Goal: Task Accomplishment & Management: Manage account settings

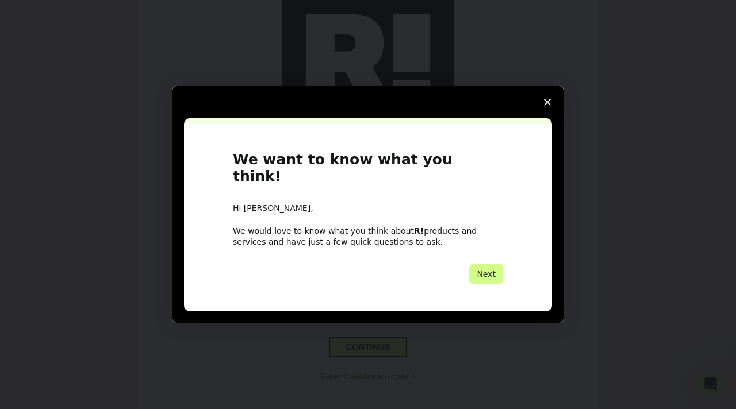
click at [547, 106] on icon "Close survey" at bounding box center [547, 102] width 7 height 7
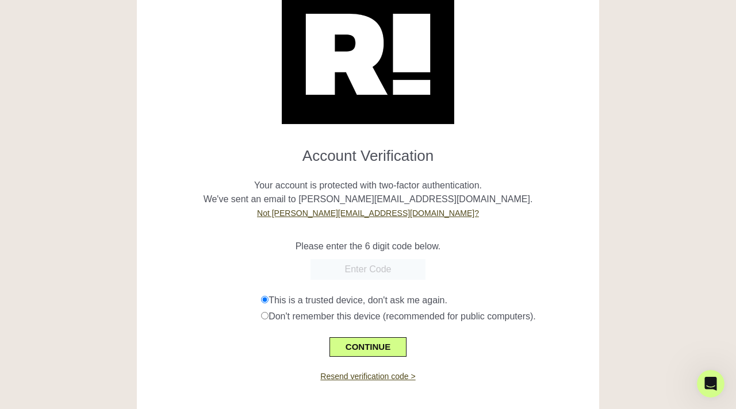
click at [384, 271] on input "text" at bounding box center [367, 269] width 115 height 21
paste input "000092"
type input "000092"
click at [377, 343] on button "CONTINUE" at bounding box center [367, 347] width 77 height 20
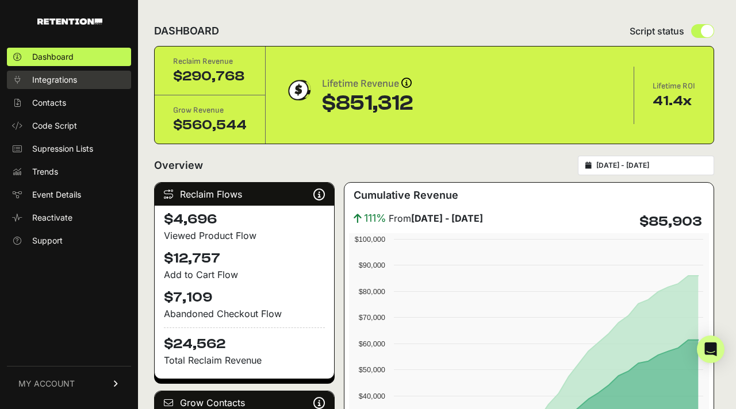
click at [68, 80] on span "Integrations" at bounding box center [54, 79] width 45 height 11
